Goal: Task Accomplishment & Management: Complete application form

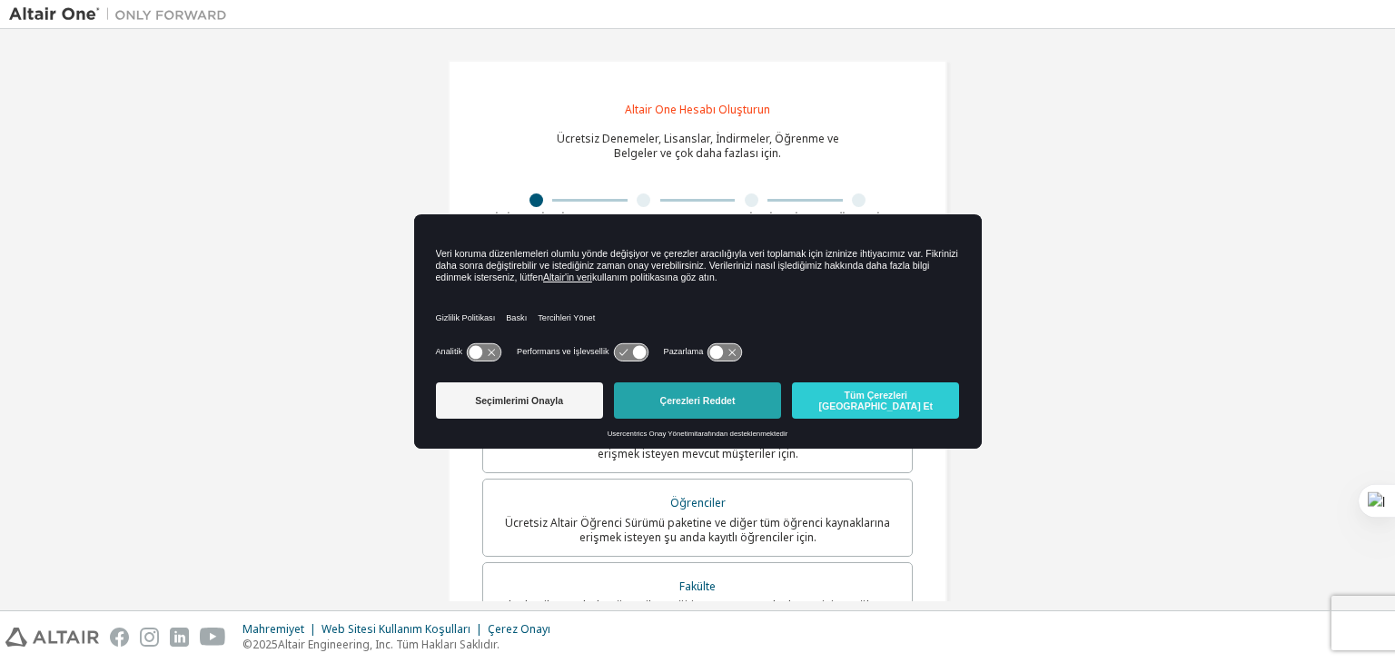
click at [684, 408] on button "Çerezleri Reddet" at bounding box center [697, 400] width 167 height 36
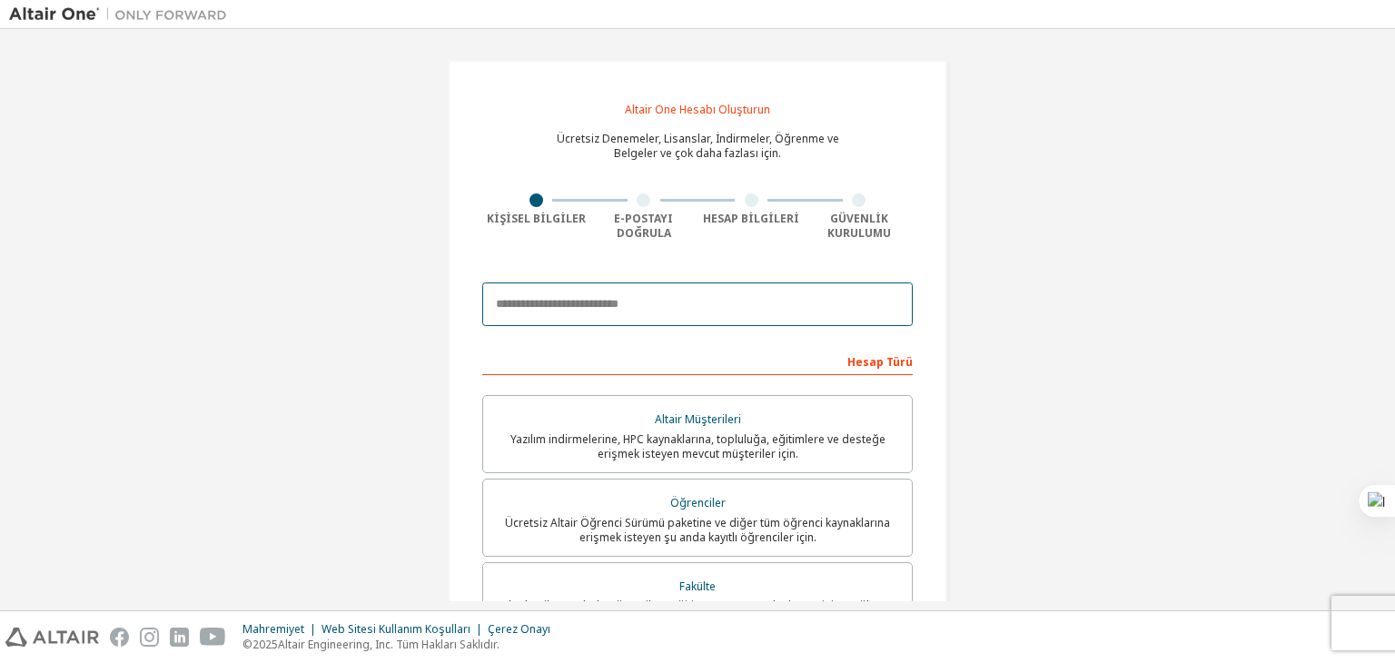
click at [581, 286] on input "email" at bounding box center [697, 305] width 431 height 44
drag, startPoint x: 581, startPoint y: 286, endPoint x: 647, endPoint y: 387, distance: 120.2
click at [647, 387] on form "Bu bir federasyon e-postasıdır. Yeni bir hesap oluşturmanıza gerek yoktur. Şirk…" at bounding box center [697, 629] width 431 height 712
type input "**********"
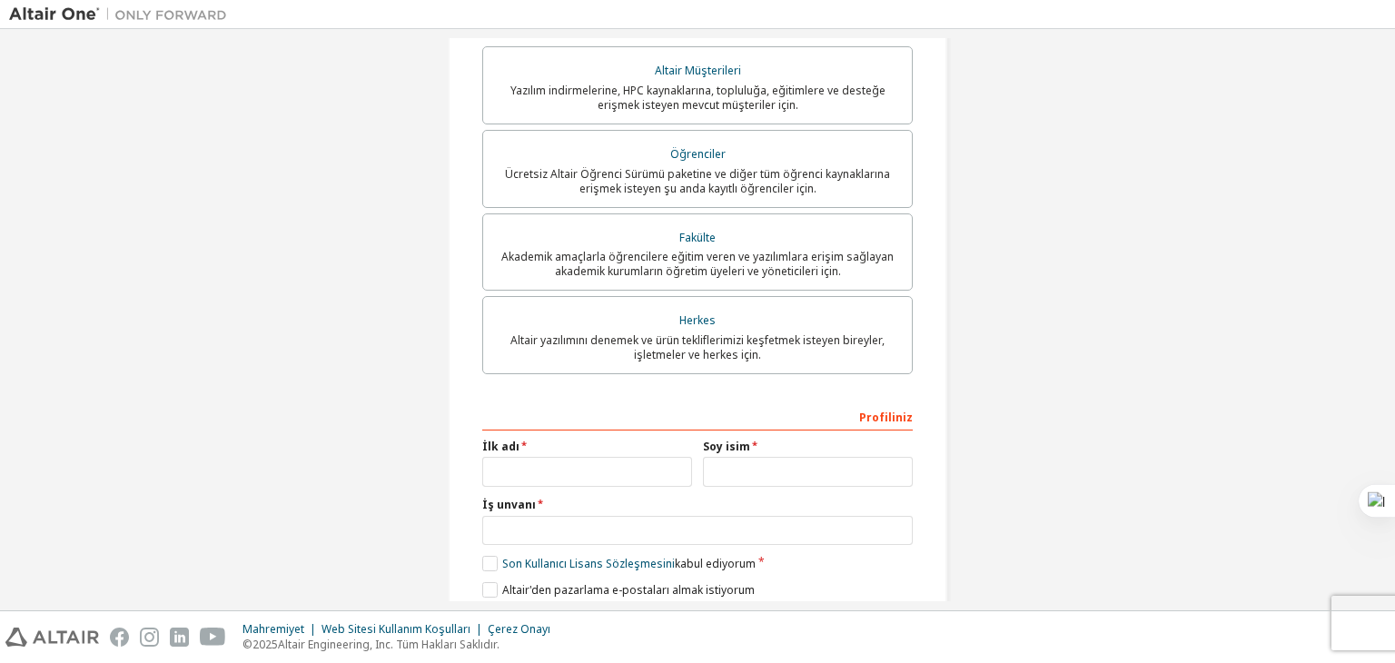
scroll to position [421, 0]
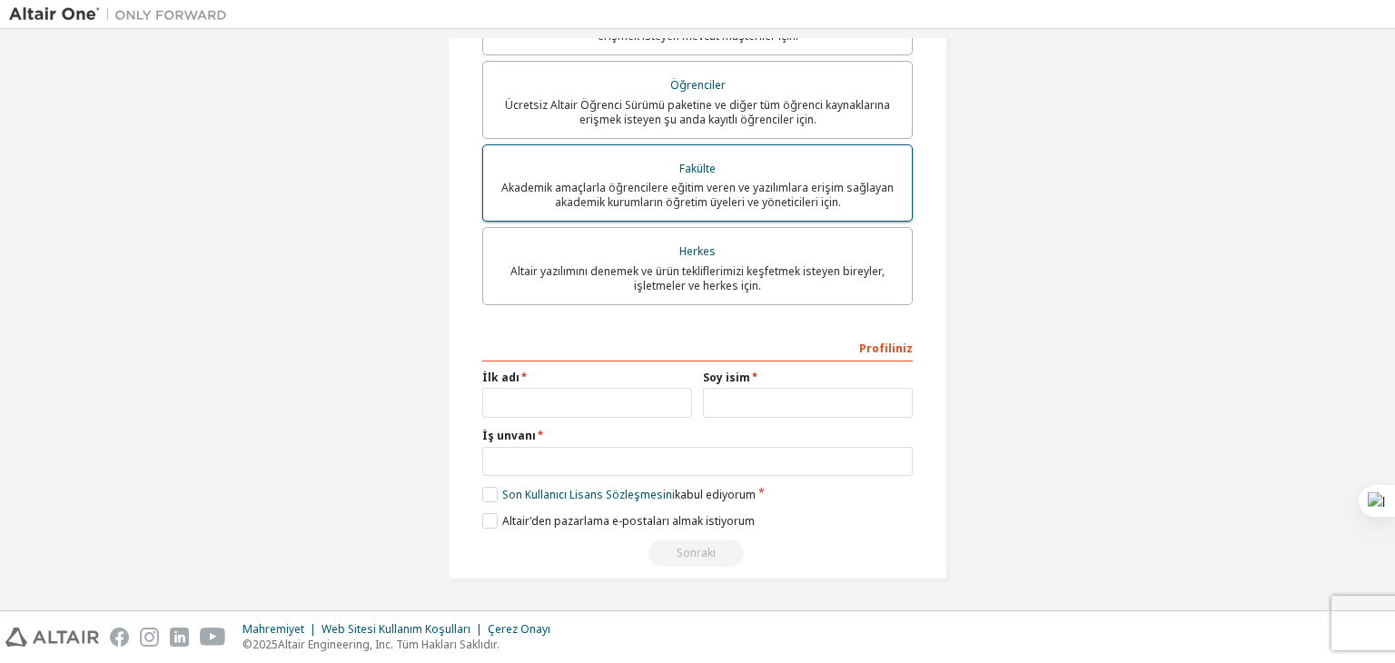
click at [702, 182] on font "Akademik amaçlarla öğrencilere eğitim veren ve yazılımlara erişim sağlayan akad…" at bounding box center [697, 195] width 392 height 30
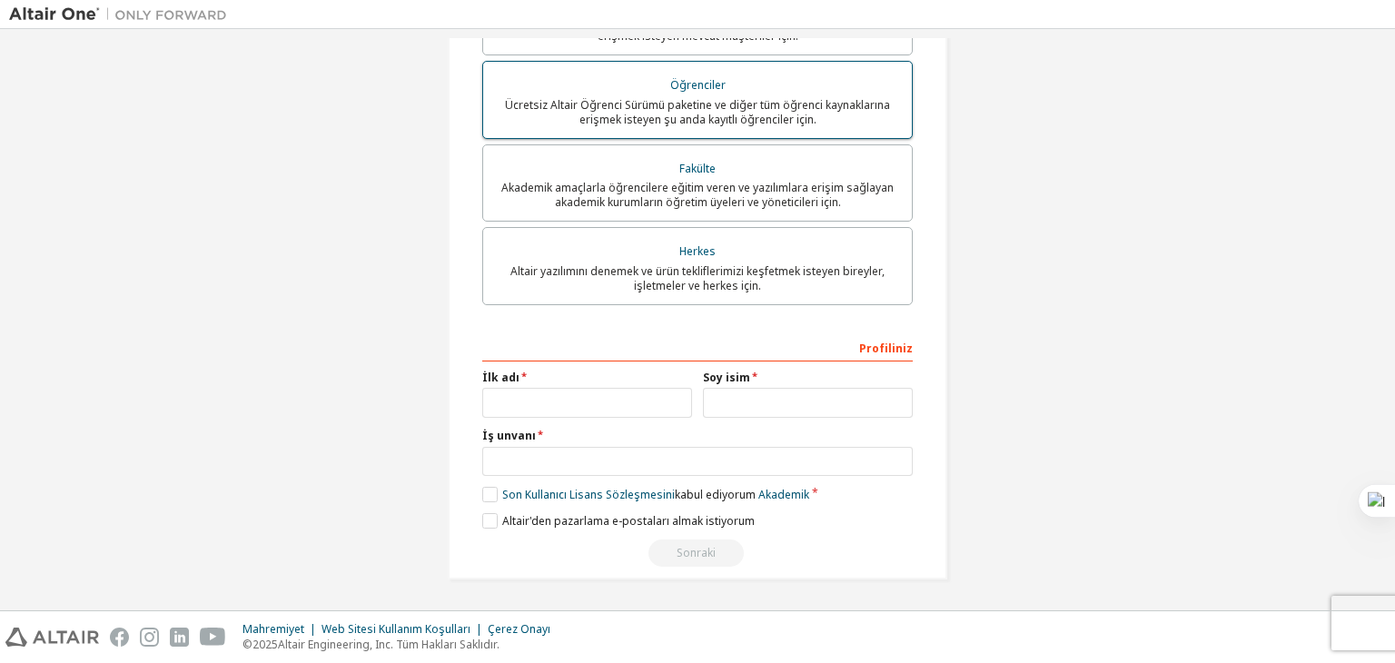
click at [769, 114] on font "Ücretsiz Altair Öğrenci Sürümü paketine ve diğer tüm öğrenci kaynaklarına erişm…" at bounding box center [697, 112] width 385 height 30
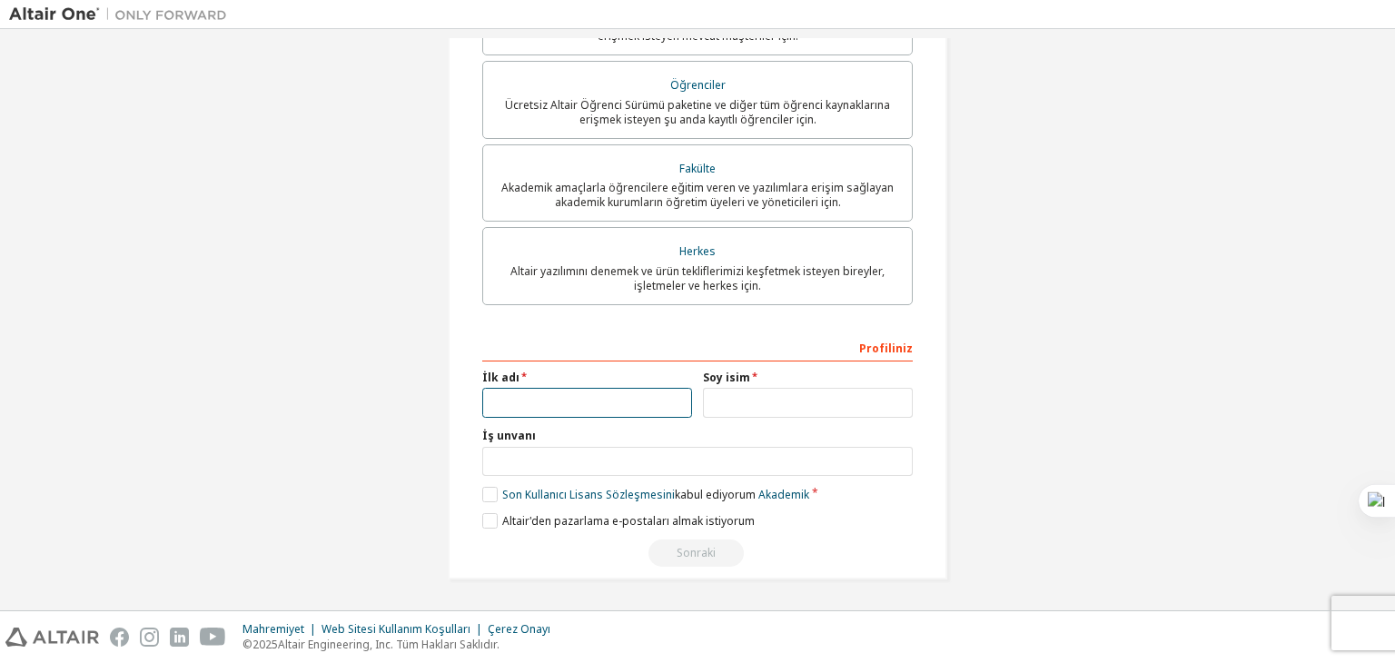
click at [589, 402] on input "text" at bounding box center [587, 403] width 210 height 30
type input "******"
click at [745, 396] on input "text" at bounding box center [808, 403] width 210 height 30
type input "********"
click at [710, 462] on input "text" at bounding box center [697, 462] width 431 height 30
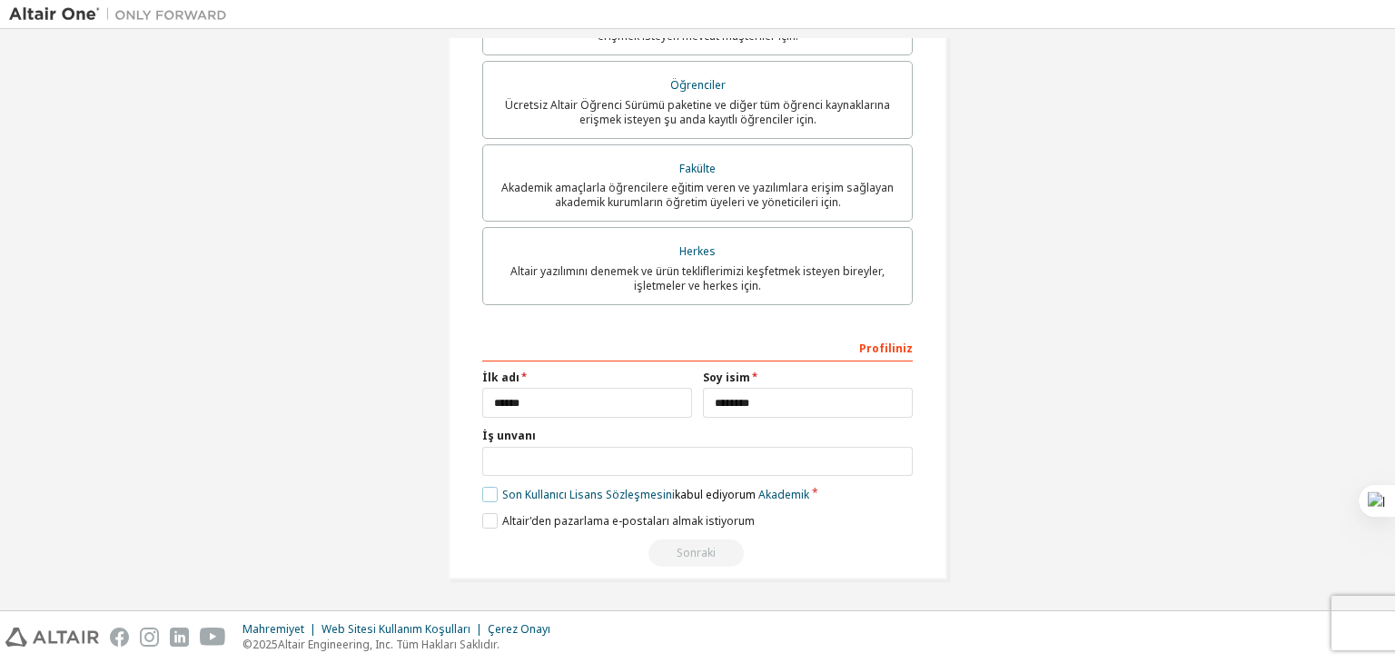
click at [486, 491] on label "Son Kullanıcı Lisans Sözleşmesini kabul ediyorum Akademik" at bounding box center [645, 494] width 327 height 15
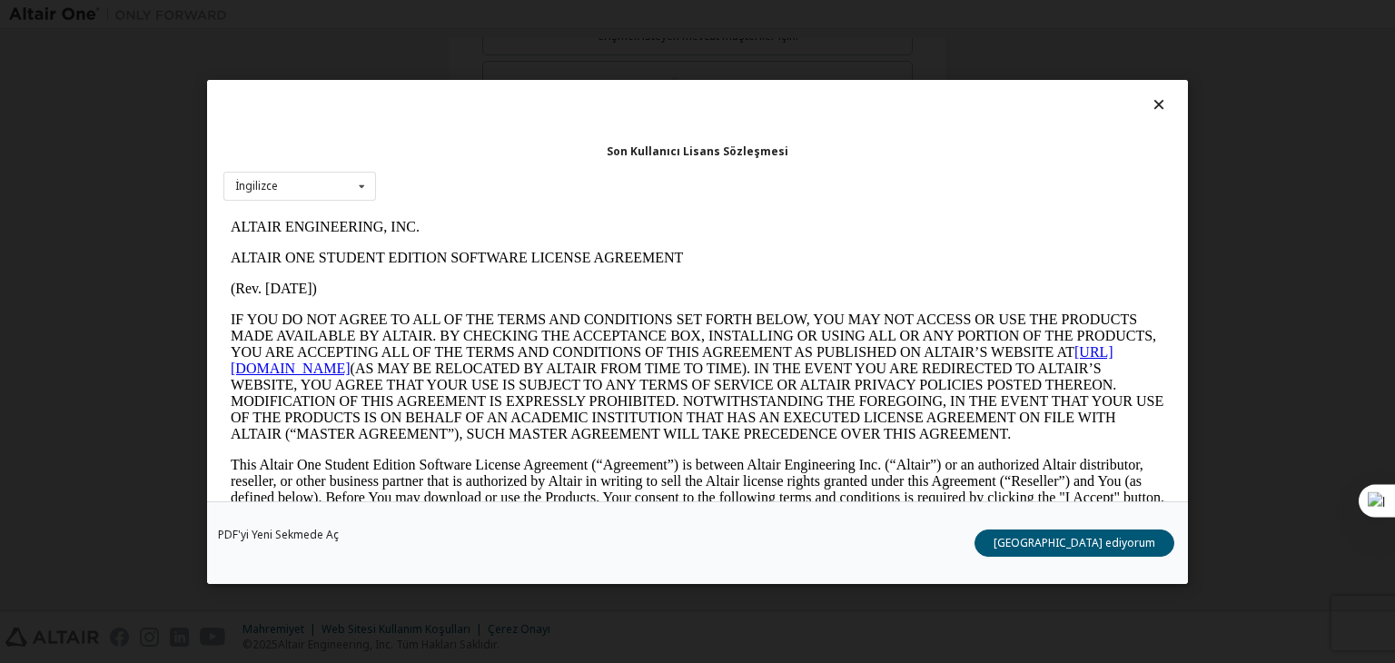
scroll to position [0, 0]
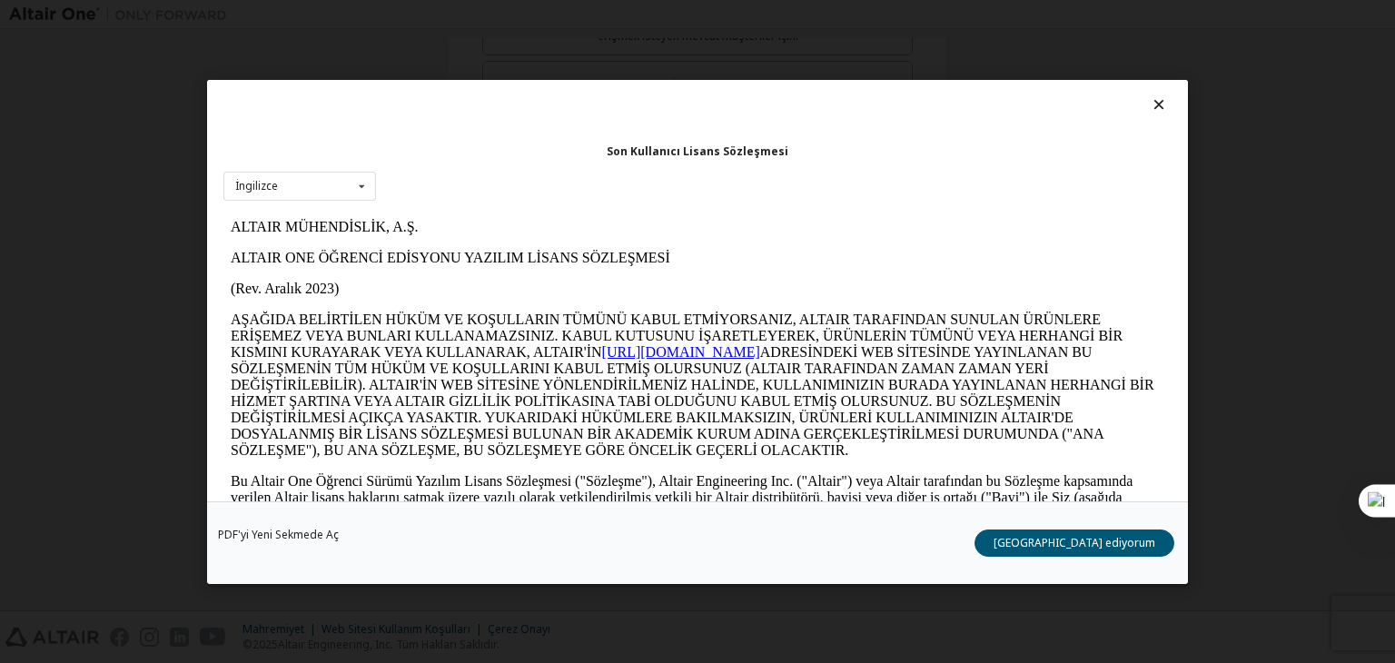
click at [1112, 550] on button "[GEOGRAPHIC_DATA] ediyorum" at bounding box center [1075, 543] width 200 height 27
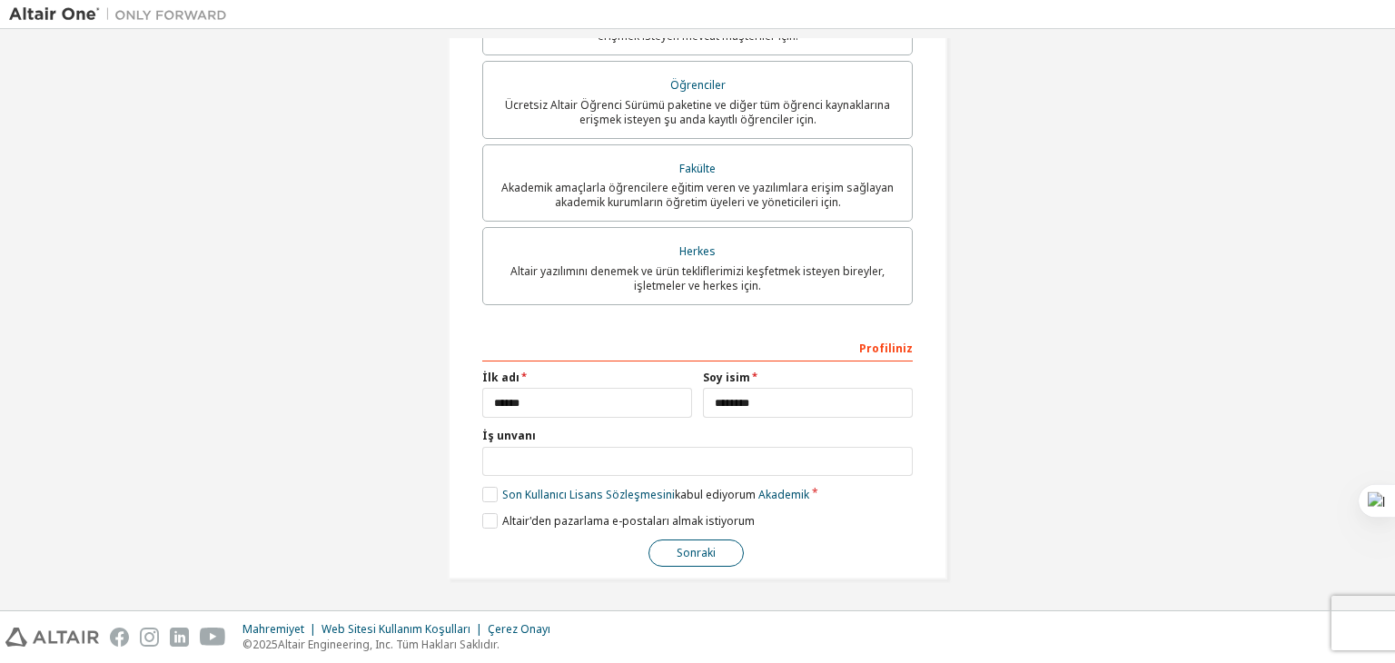
click at [687, 553] on font "Sonraki" at bounding box center [696, 552] width 39 height 15
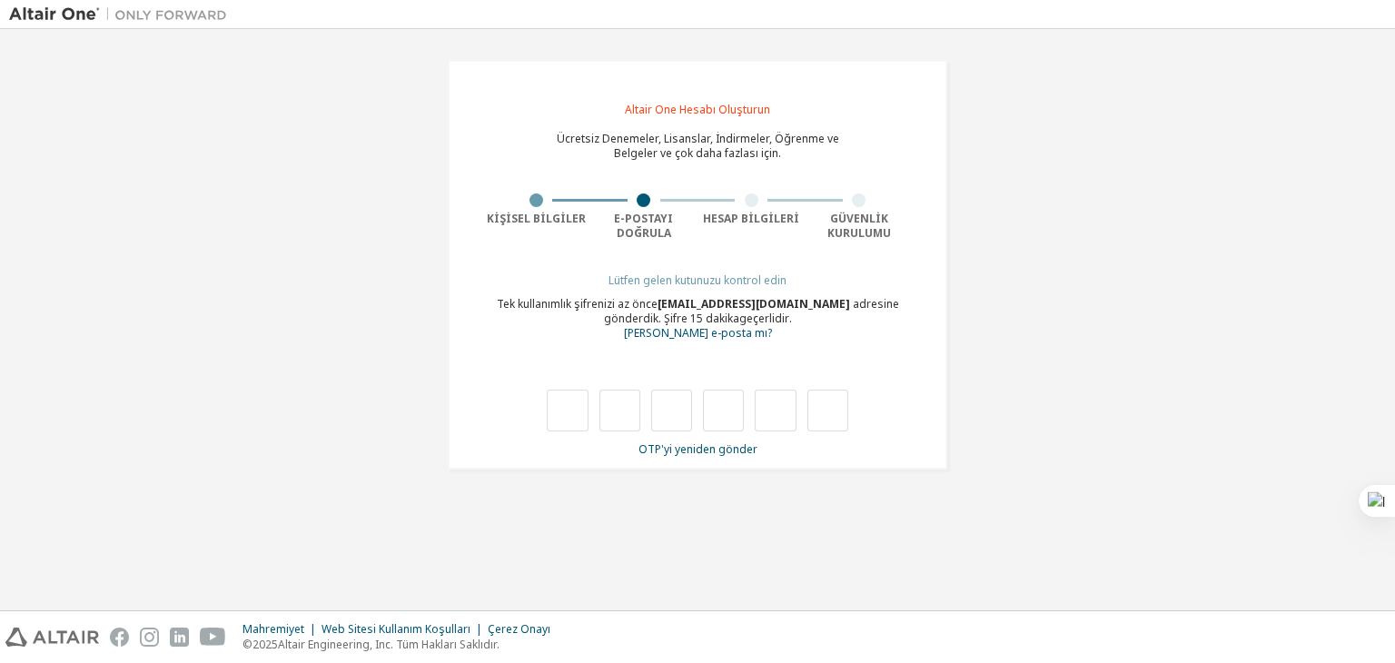
type input "*"
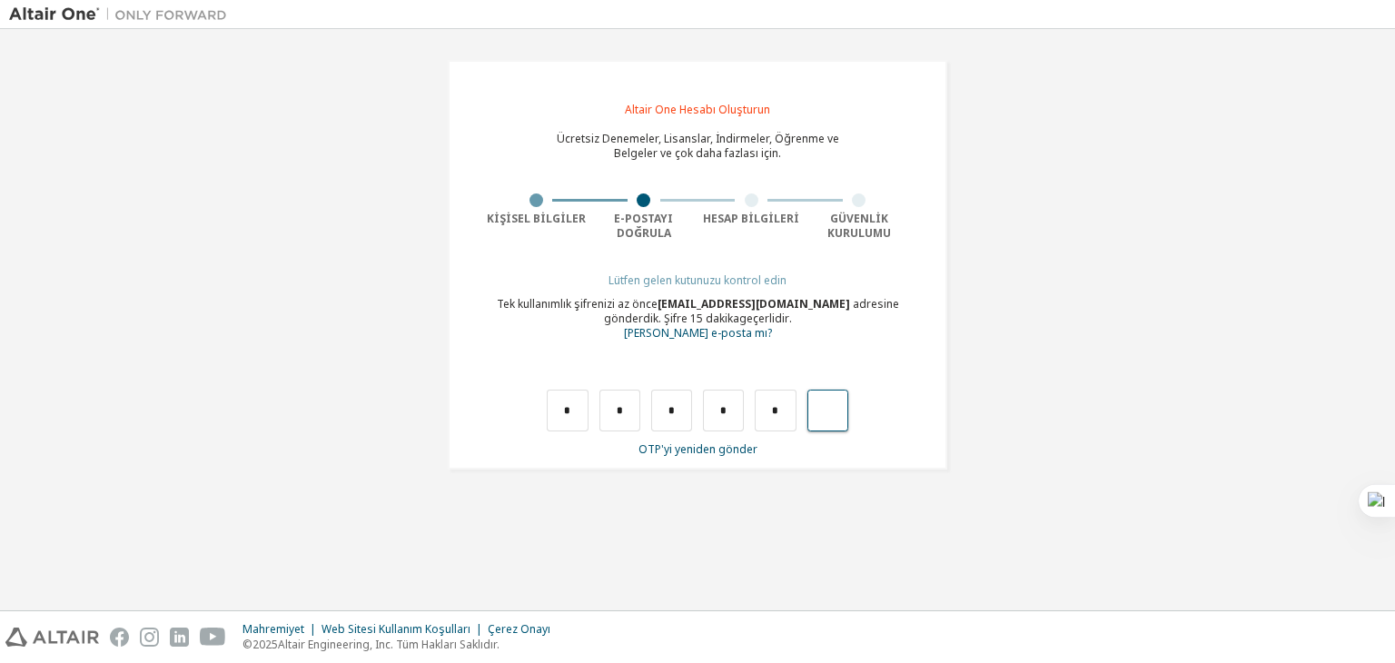
type input "*"
